Goal: Check status: Check status

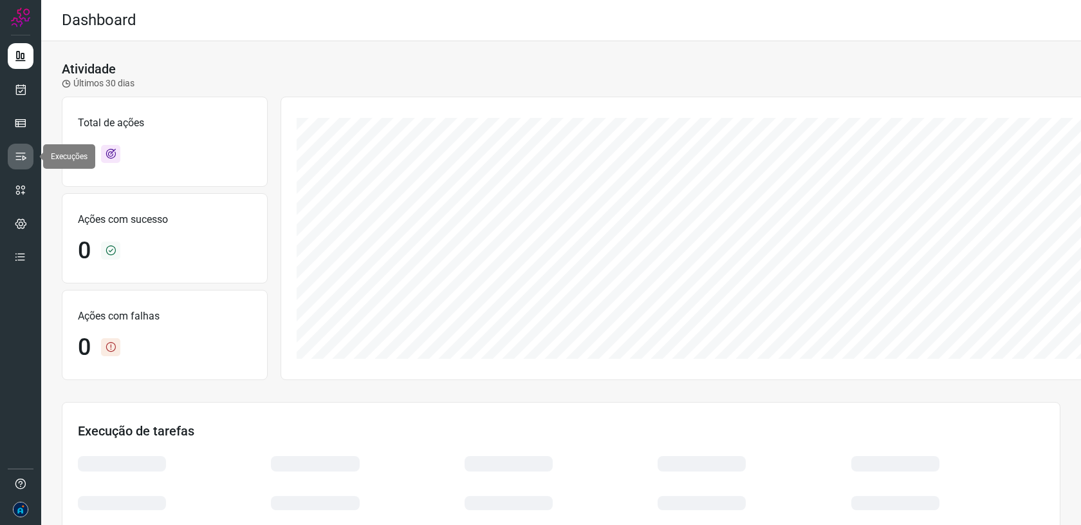
click at [24, 162] on icon at bounding box center [20, 156] width 13 height 13
click at [24, 257] on icon at bounding box center [20, 256] width 13 height 13
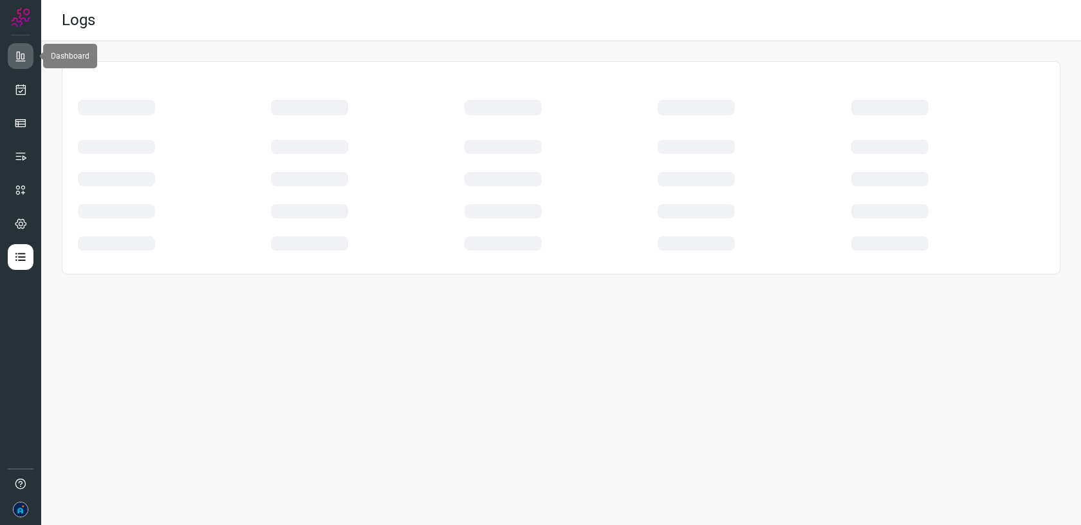
click at [21, 59] on icon at bounding box center [20, 56] width 13 height 13
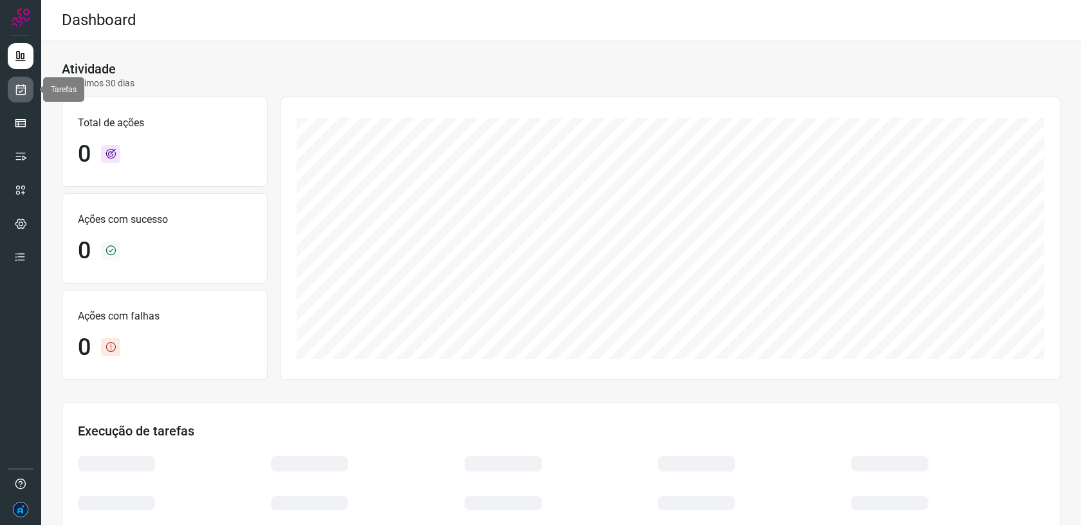
click at [14, 90] on icon at bounding box center [21, 89] width 14 height 13
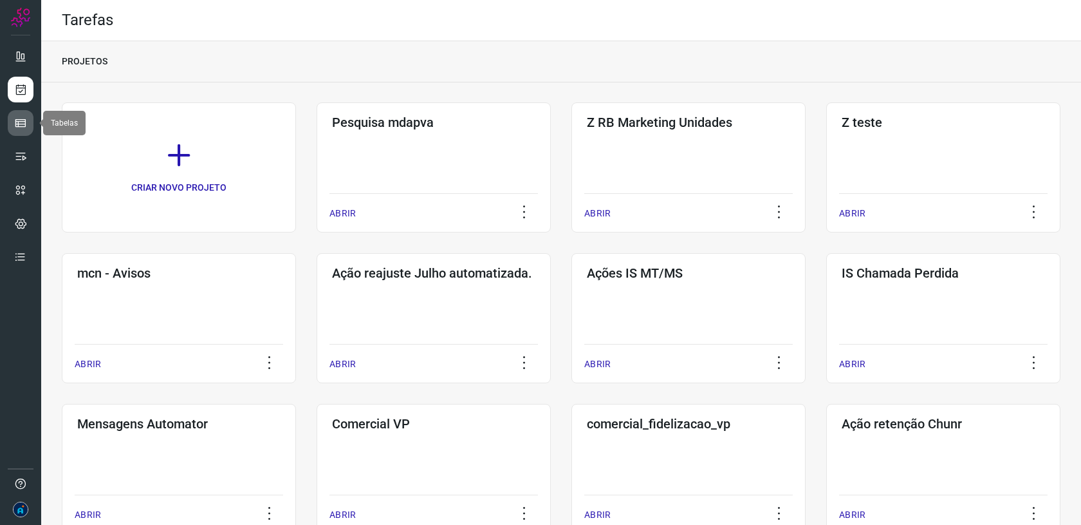
click at [27, 124] on link at bounding box center [21, 123] width 26 height 26
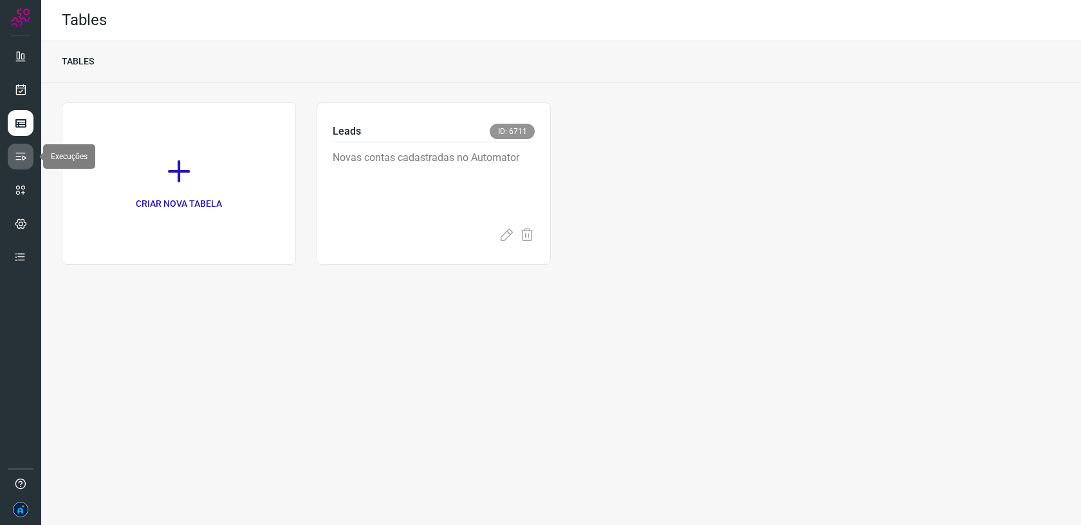
click at [19, 160] on icon at bounding box center [20, 156] width 13 height 13
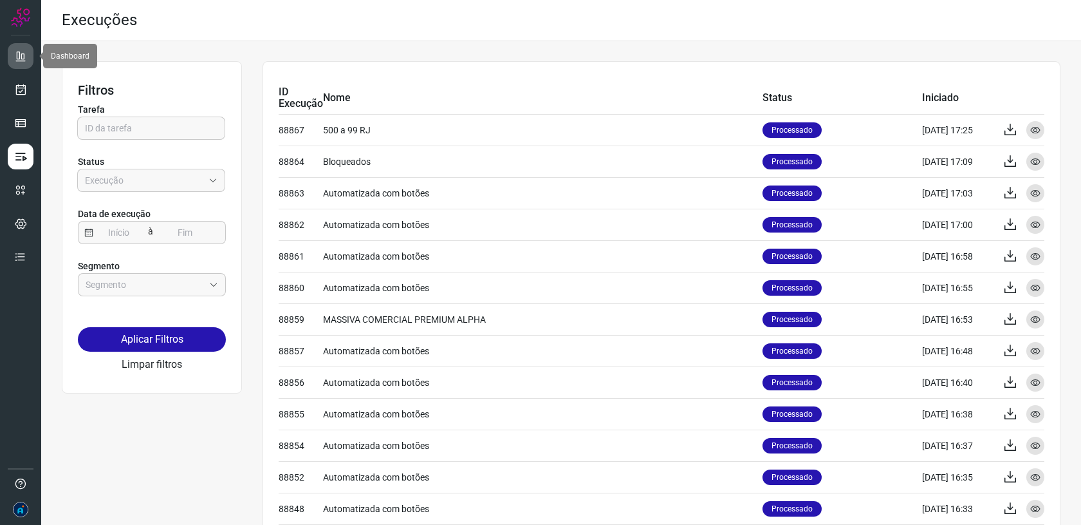
click at [20, 57] on icon at bounding box center [20, 56] width 13 height 13
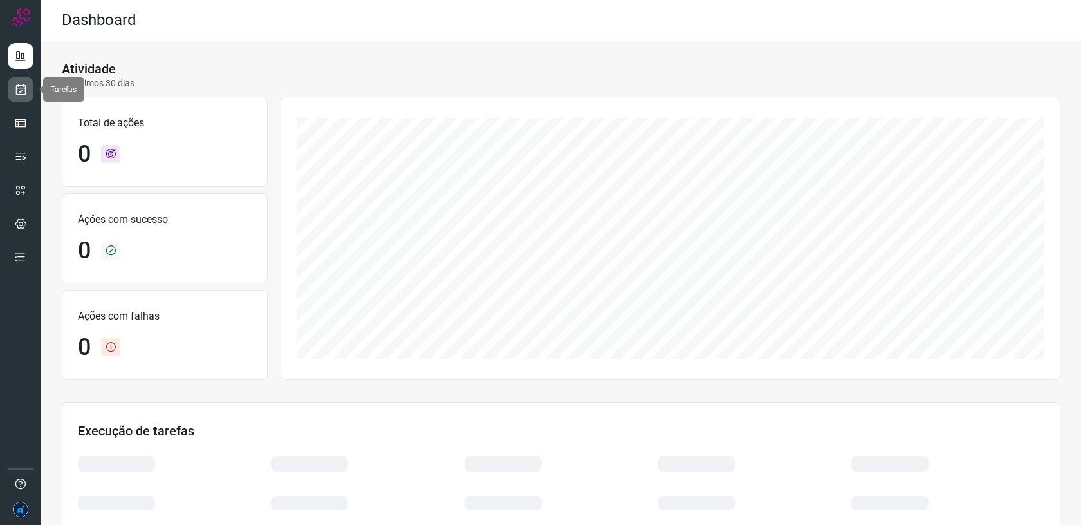
click at [17, 95] on icon at bounding box center [21, 89] width 14 height 13
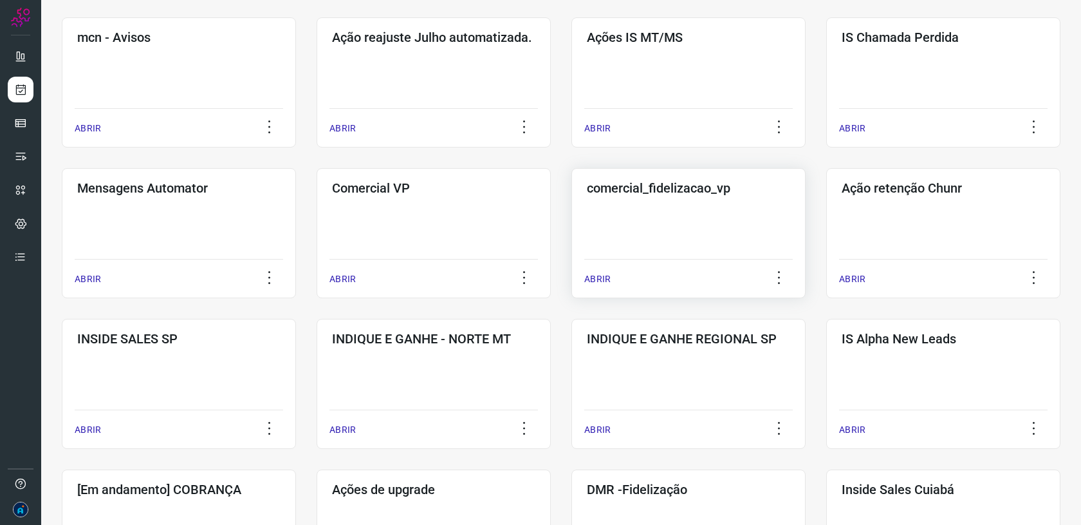
scroll to position [389, 0]
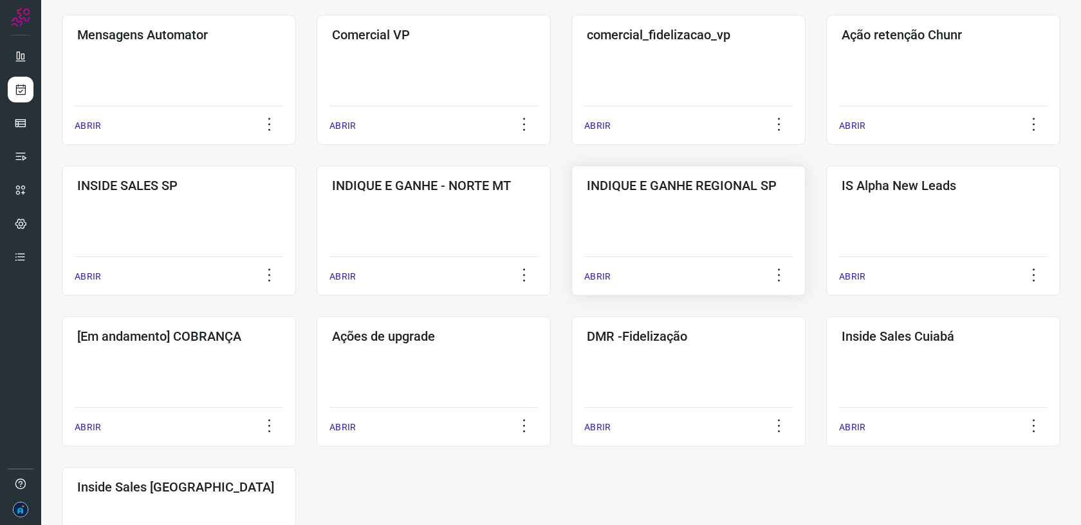
click at [699, 213] on div "INDIQUE E GANHE REGIONAL SP ABRIR" at bounding box center [689, 230] width 234 height 130
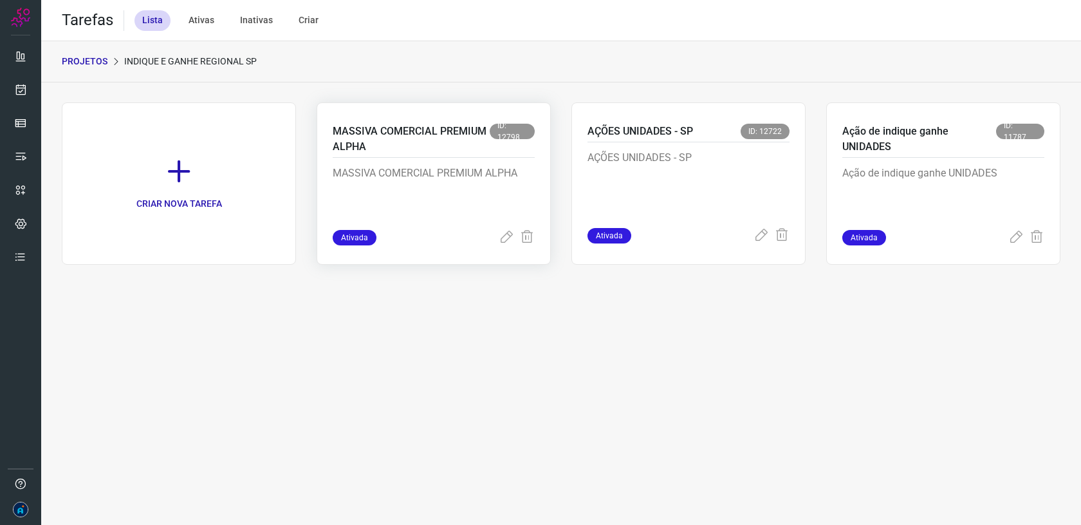
click at [442, 156] on div "MASSIVA COMERCIAL PREMIUM ALPHA ID: 12798" at bounding box center [434, 141] width 202 height 34
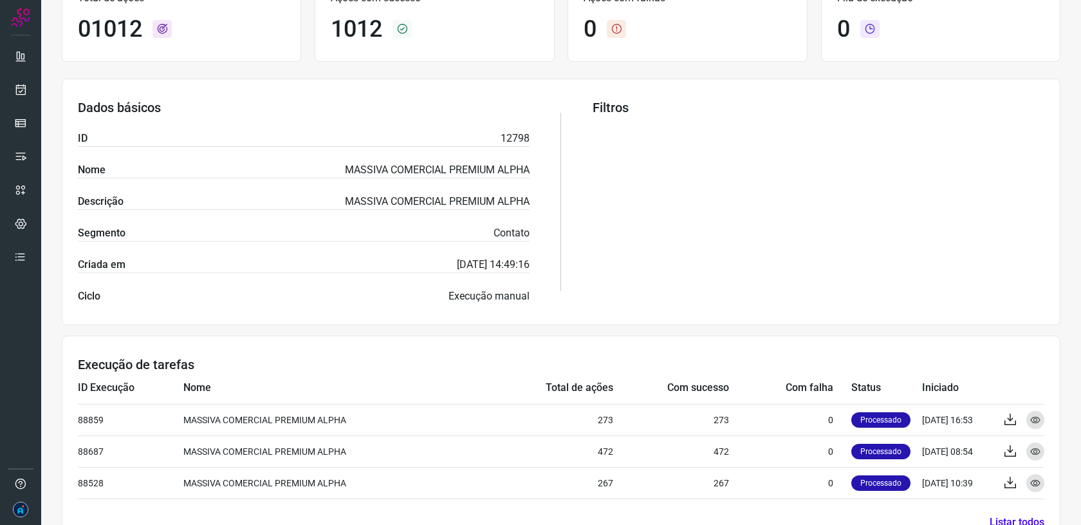
scroll to position [203, 0]
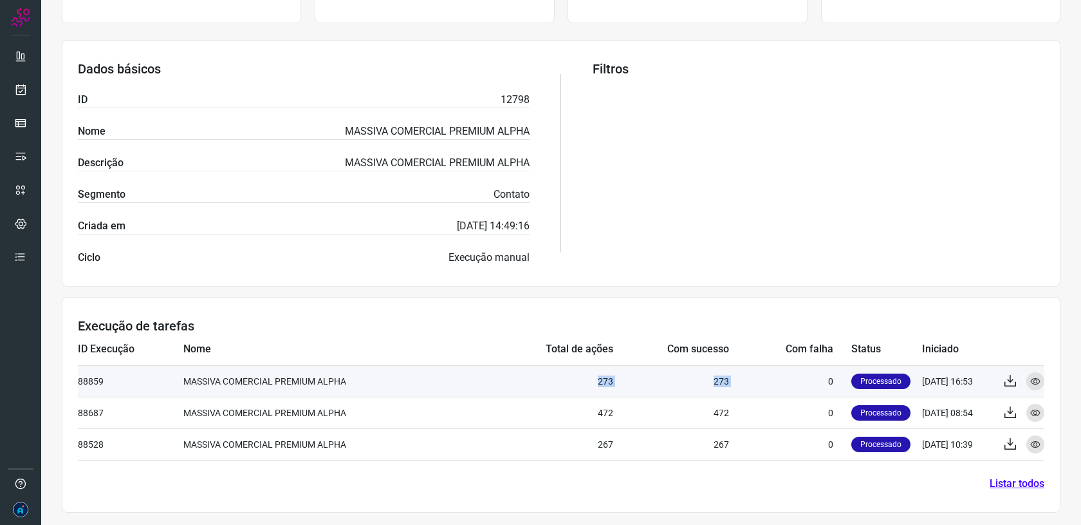
drag, startPoint x: 725, startPoint y: 373, endPoint x: 809, endPoint y: 375, distance: 84.4
click at [809, 375] on tr "88859 MASSIVA COMERCIAL PREMIUM ALPHA 273 273 0 Processado 15/10/25 16:53 Expor…" at bounding box center [561, 381] width 967 height 32
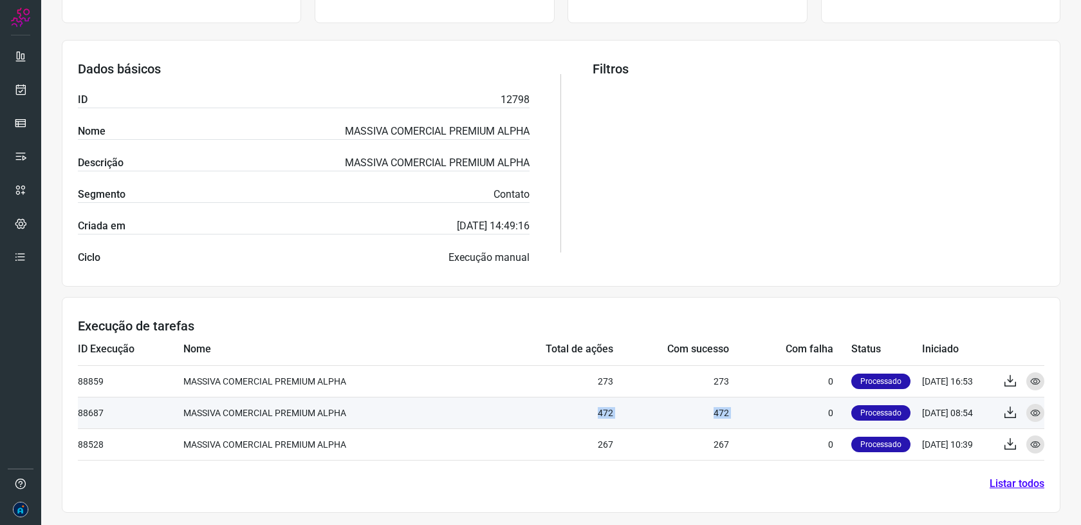
drag, startPoint x: 651, startPoint y: 411, endPoint x: 743, endPoint y: 406, distance: 92.2
click at [743, 406] on tr "88687 MASSIVA COMERCIAL PREMIUM ALPHA 472 472 0 Processado 15/10/25 08:54 Expor…" at bounding box center [561, 413] width 967 height 32
click at [743, 406] on td "0" at bounding box center [790, 413] width 122 height 32
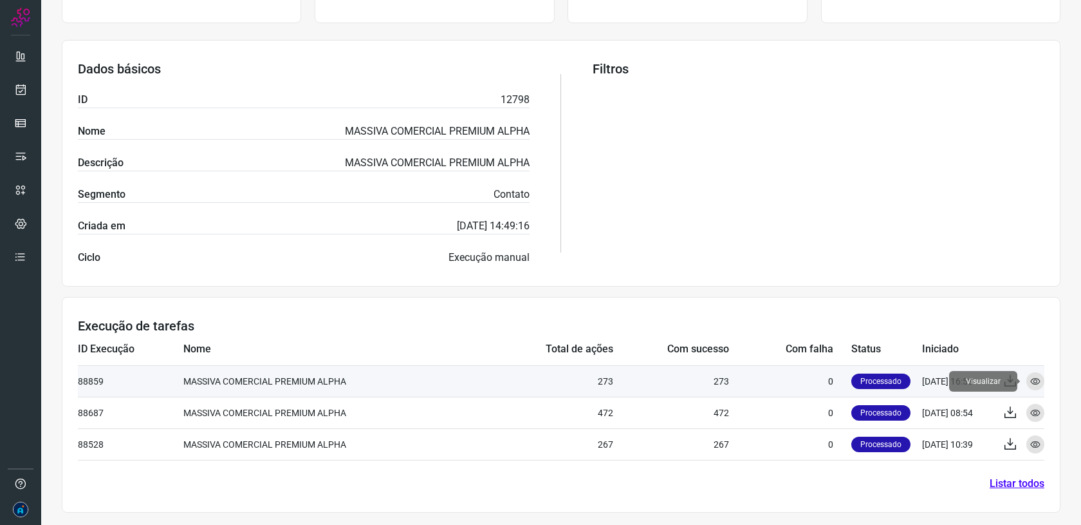
click at [1040, 382] on icon at bounding box center [1036, 381] width 10 height 10
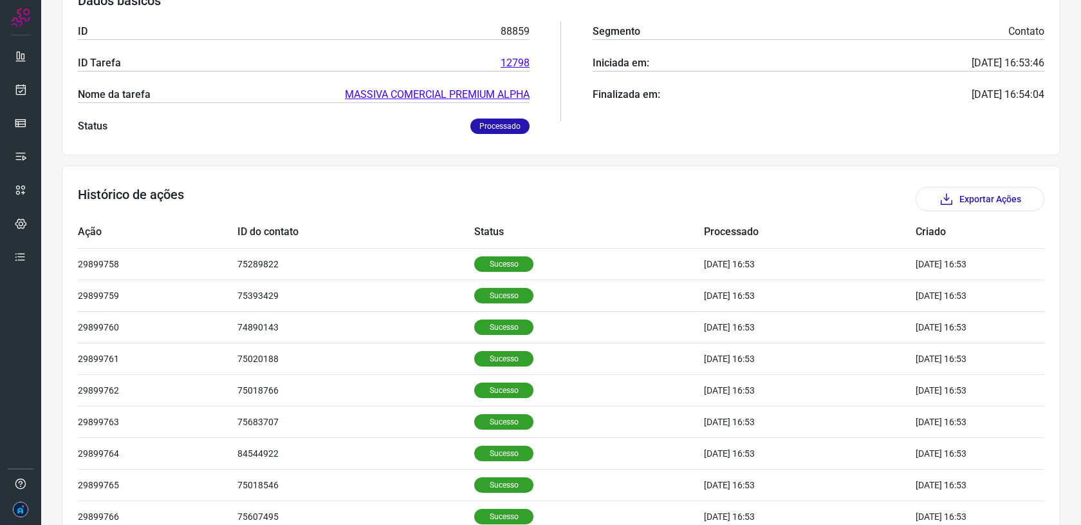
scroll to position [322, 0]
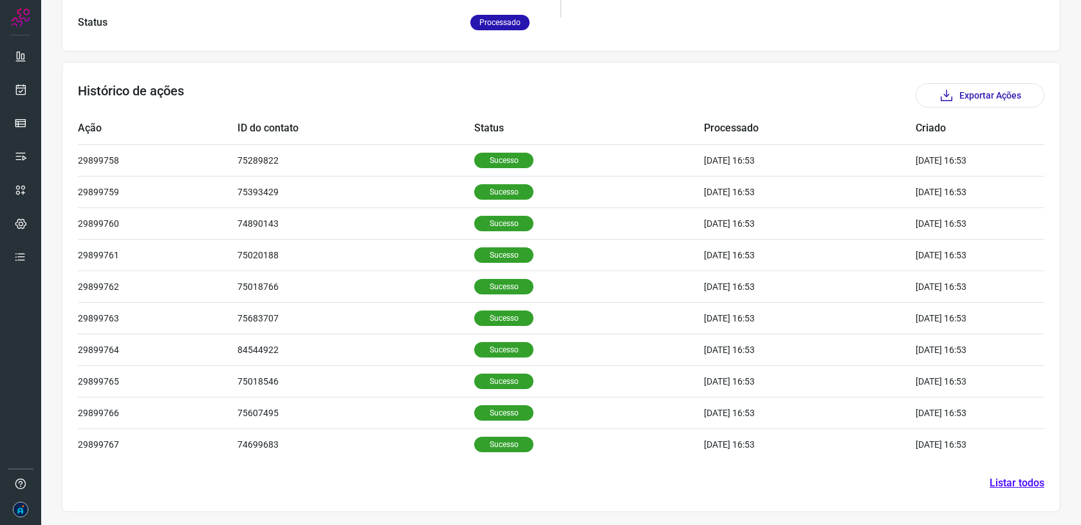
click at [1011, 481] on link "Listar todos" at bounding box center [1017, 482] width 55 height 15
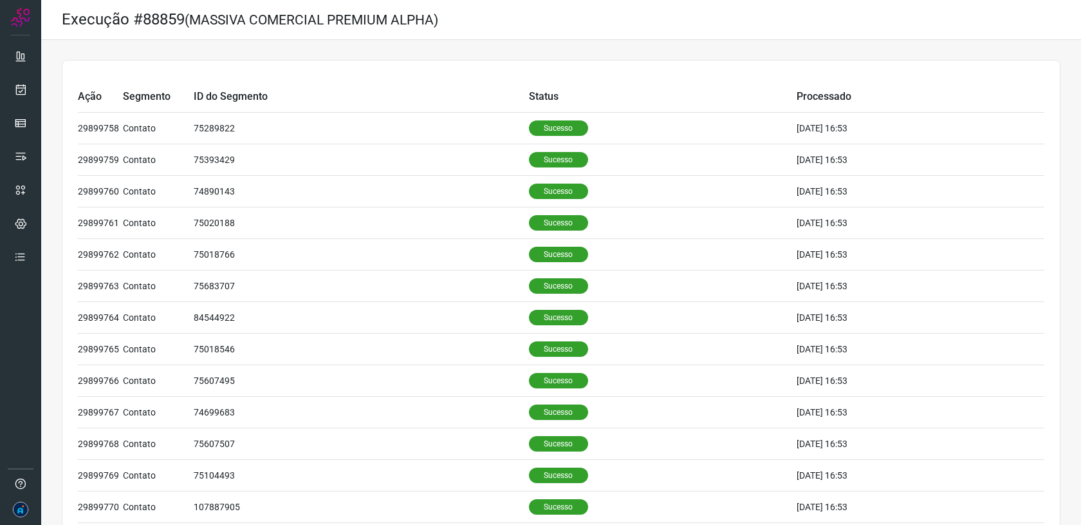
scroll to position [452, 0]
